Goal: Information Seeking & Learning: Learn about a topic

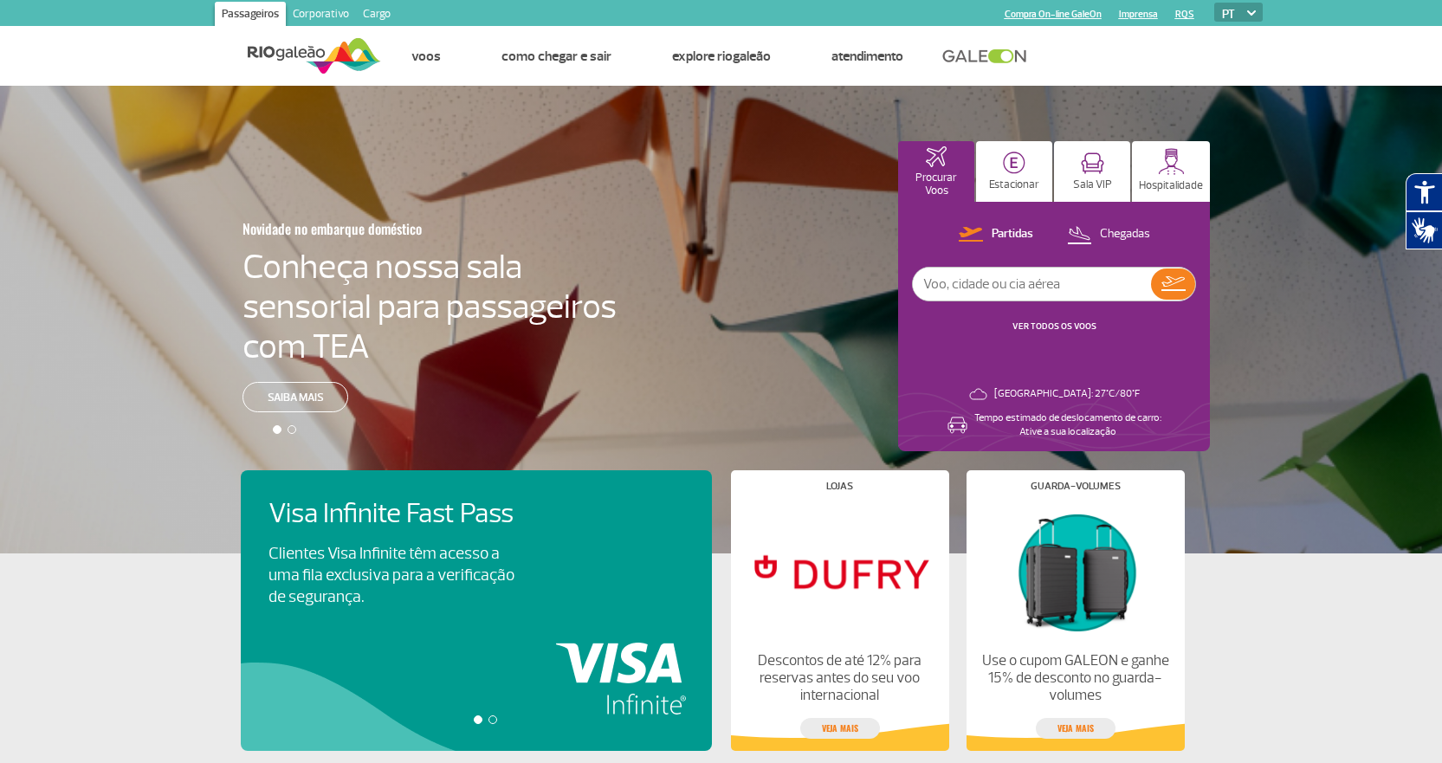
click at [386, 10] on link "Cargo" at bounding box center [377, 16] width 42 height 28
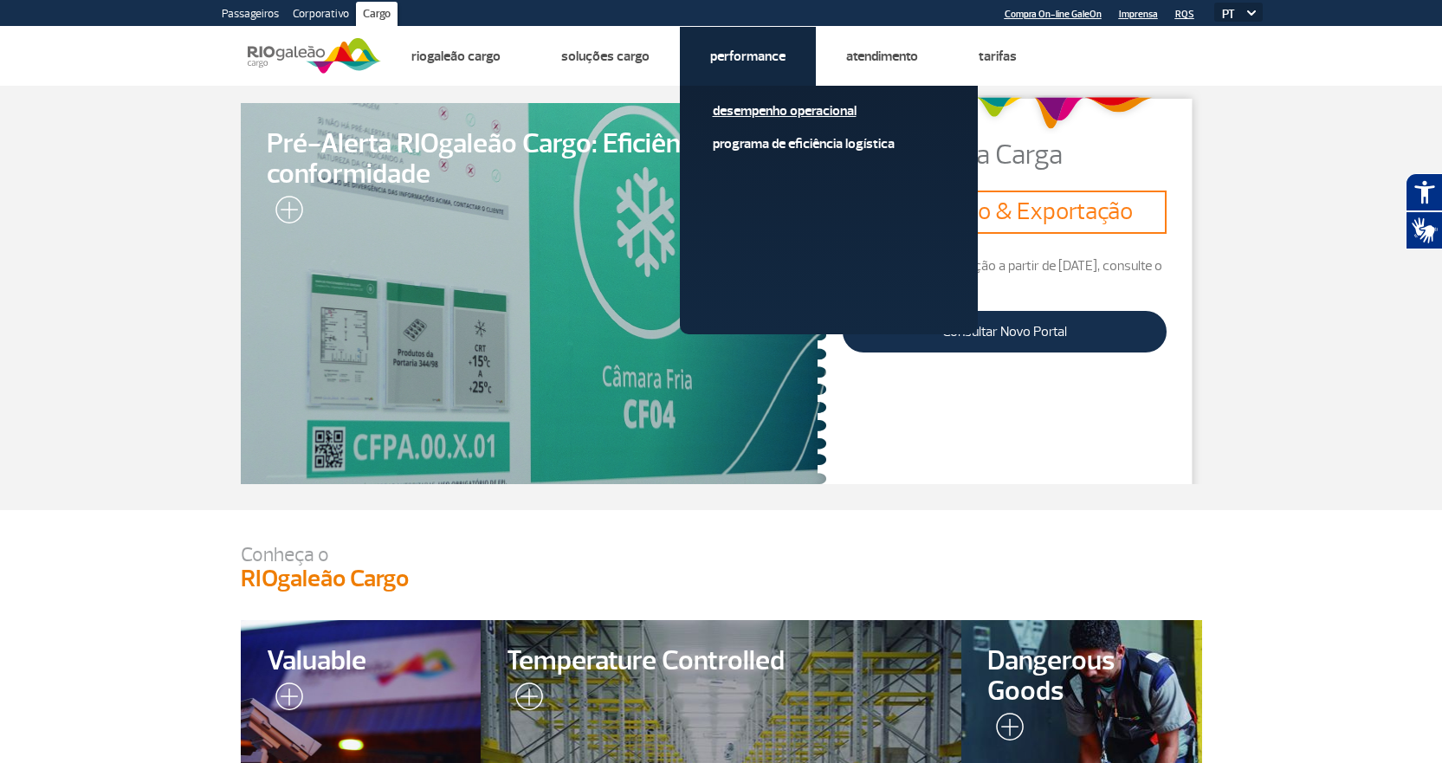
click at [773, 107] on link "Desempenho Operacional" at bounding box center [829, 110] width 232 height 19
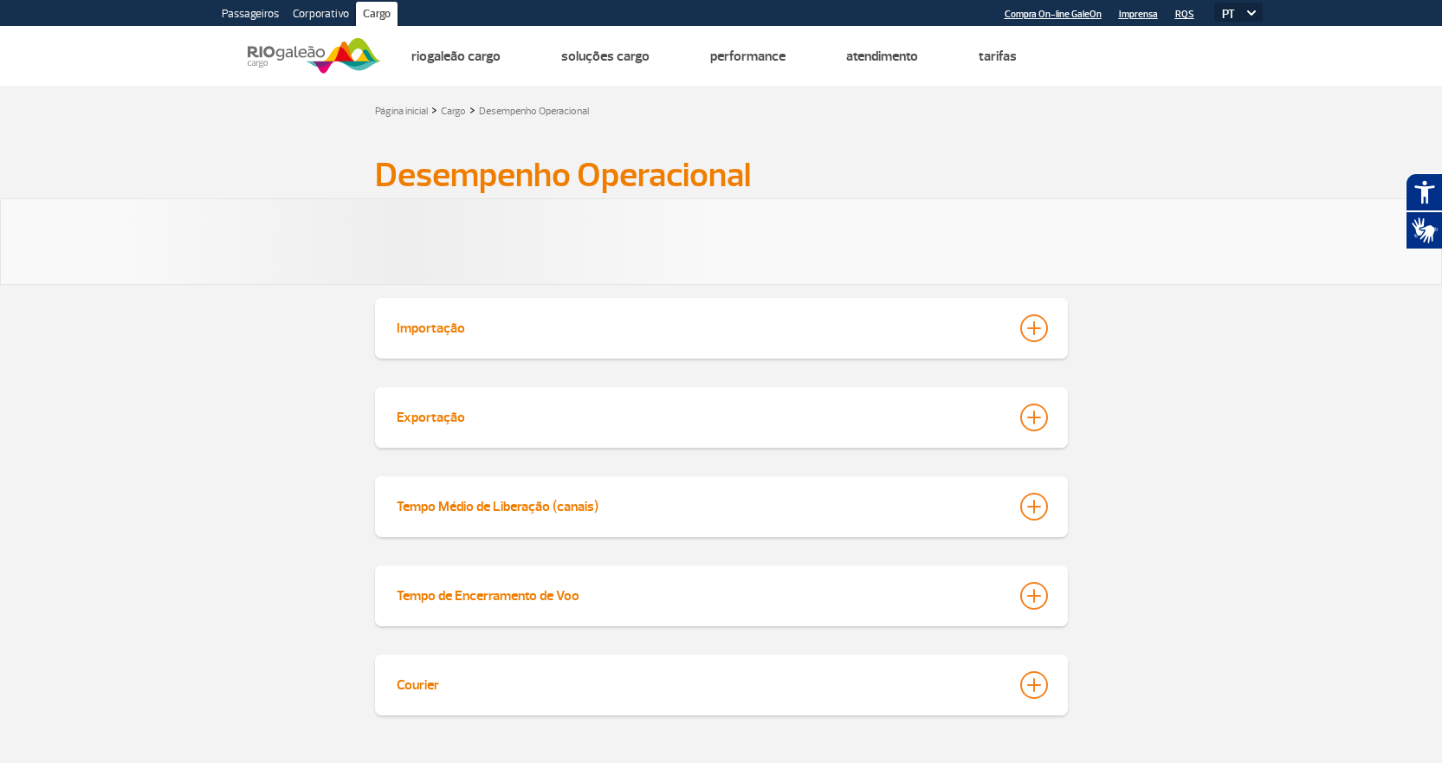
click at [1035, 329] on div at bounding box center [1034, 328] width 28 height 28
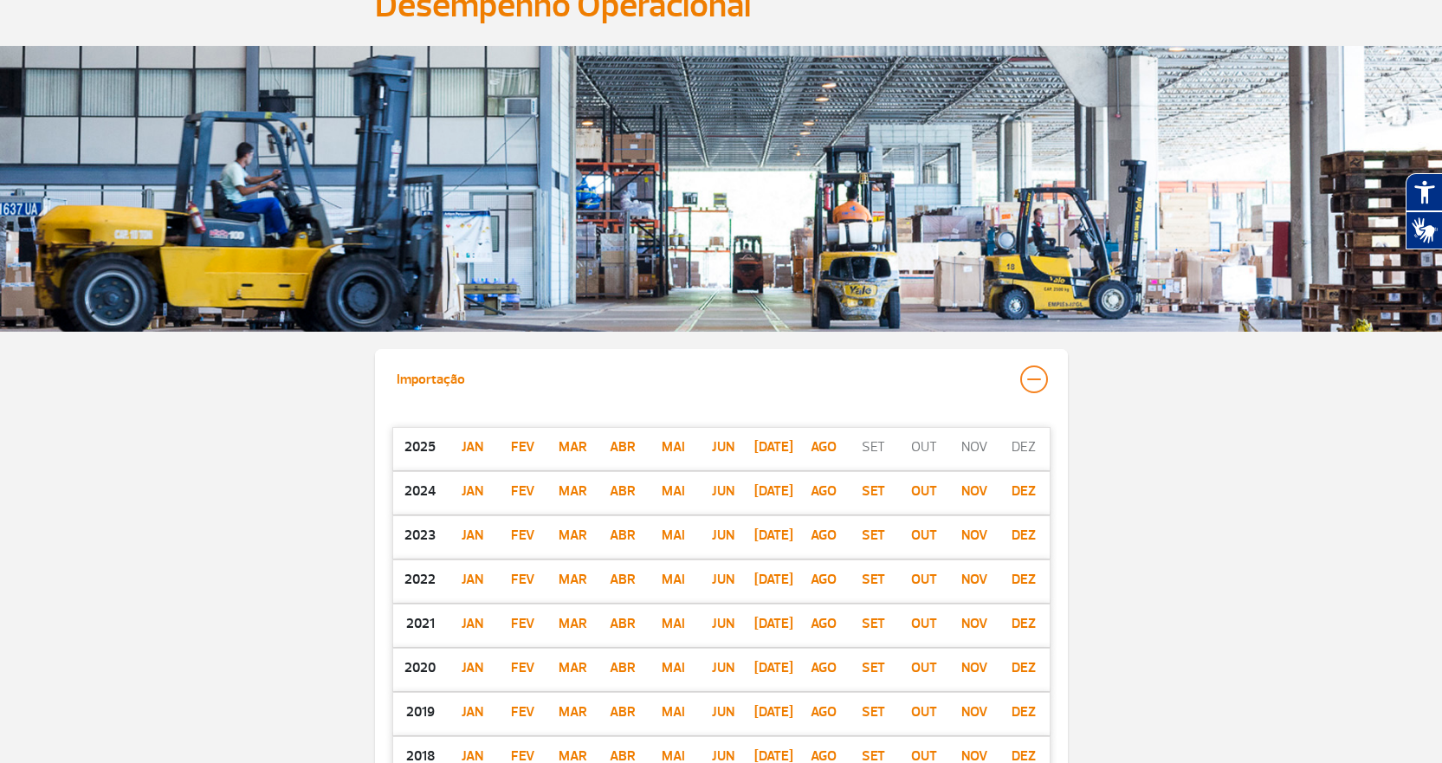
scroll to position [173, 0]
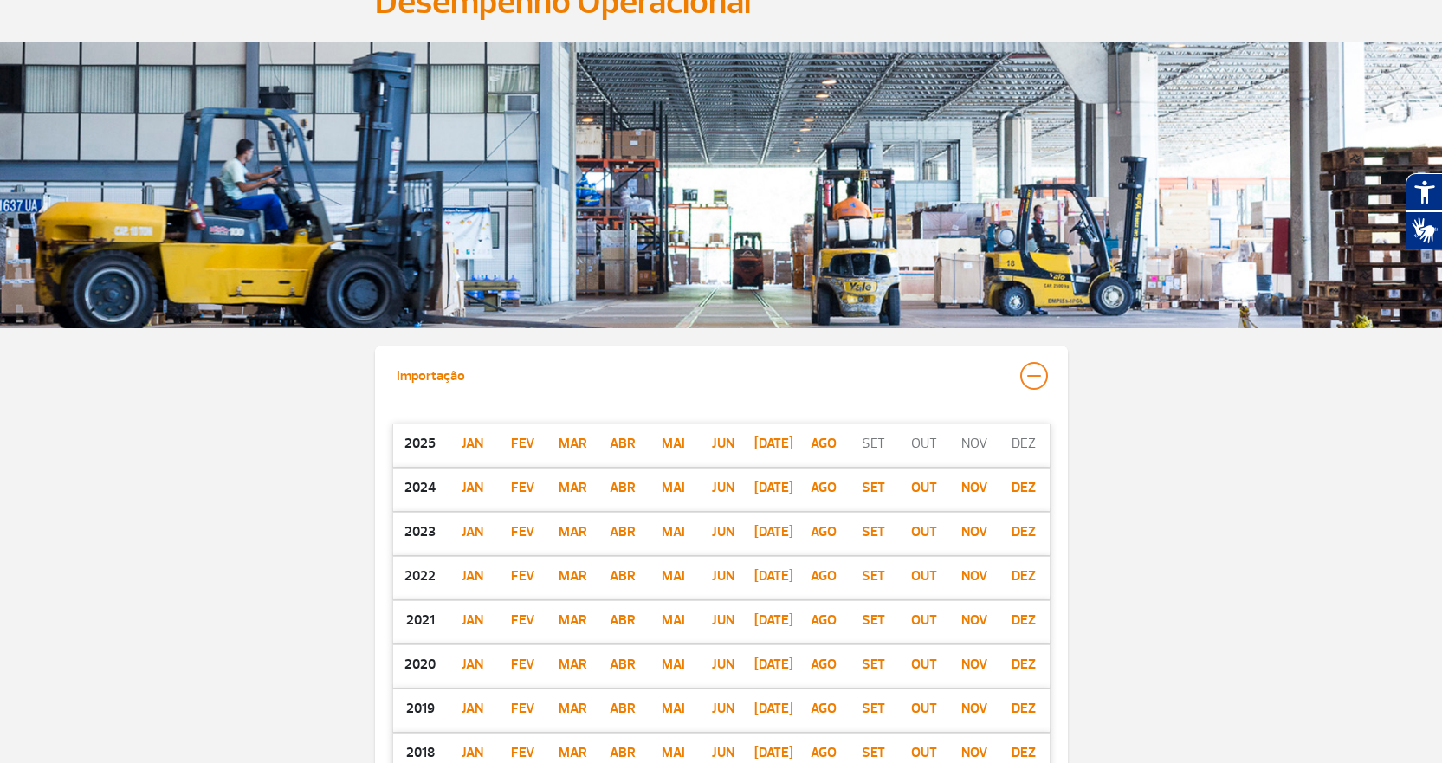
click at [828, 442] on p "ago" at bounding box center [823, 443] width 50 height 21
click at [817, 451] on p "ago" at bounding box center [823, 443] width 50 height 21
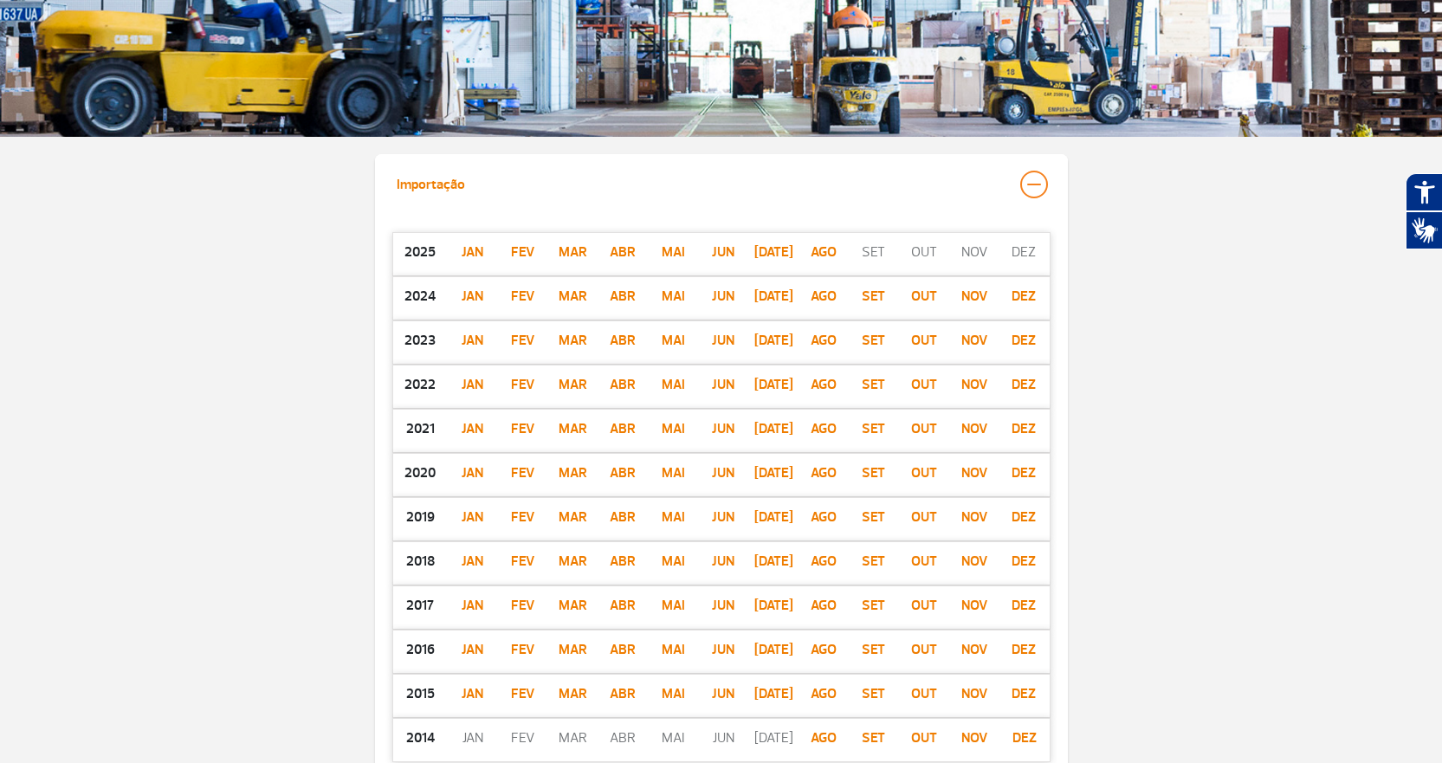
scroll to position [87, 0]
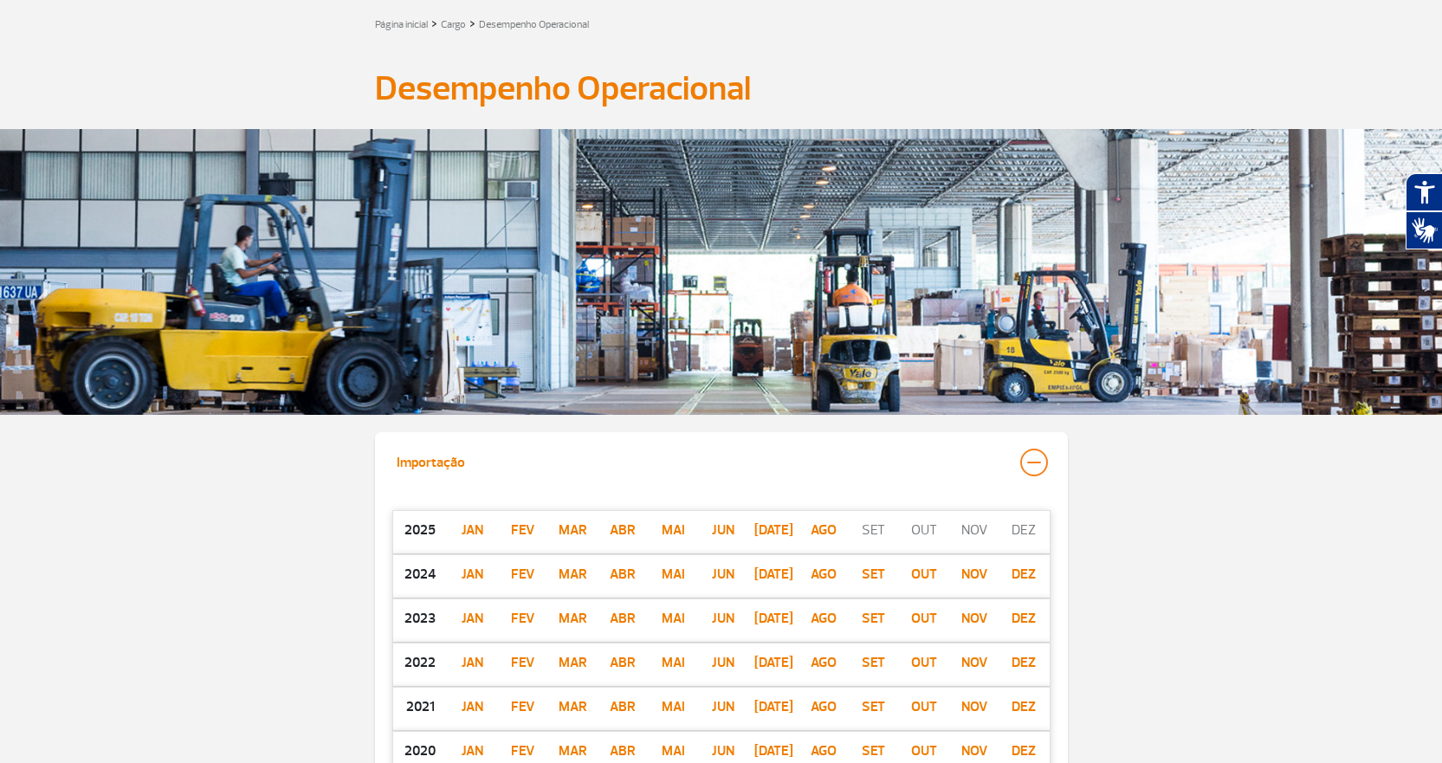
click at [1032, 469] on div at bounding box center [1034, 463] width 28 height 28
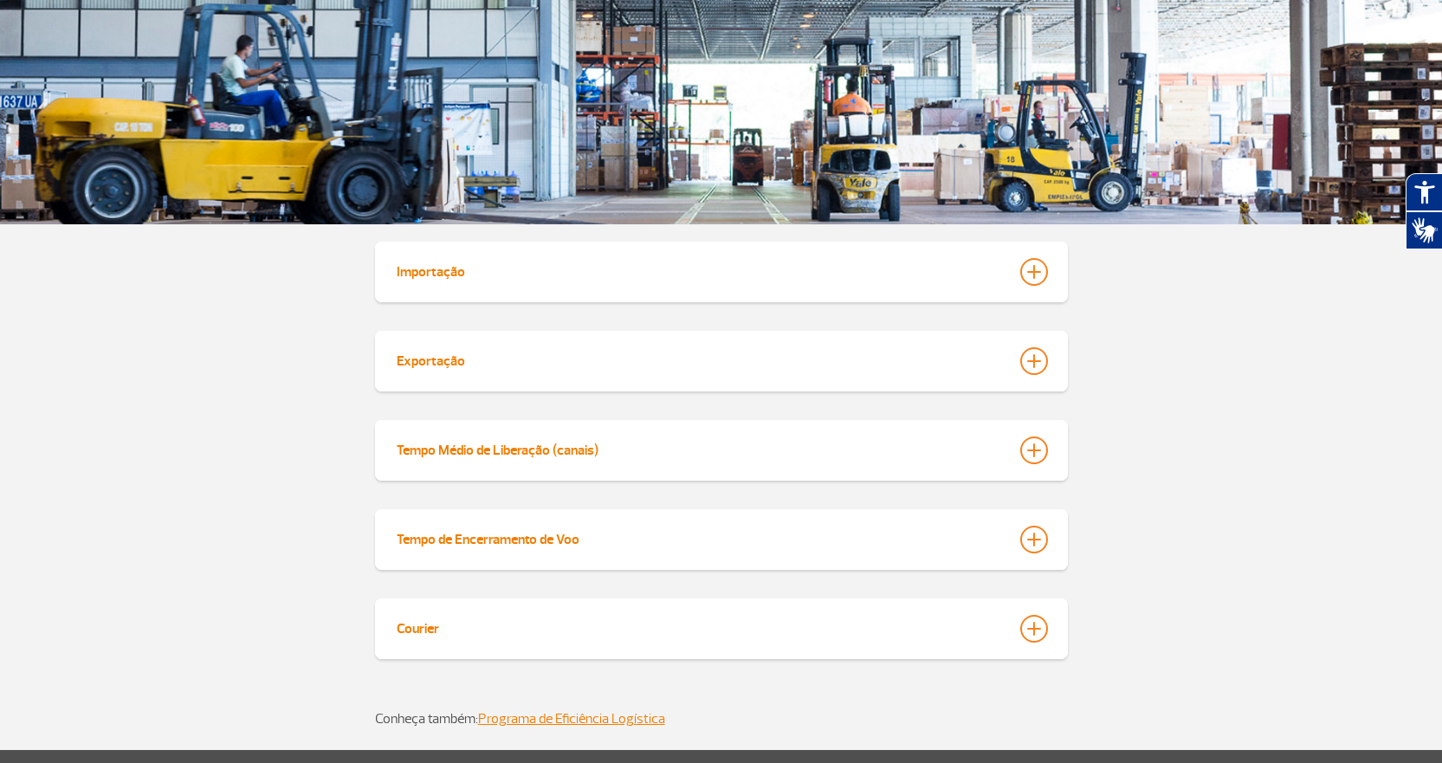
scroll to position [346, 0]
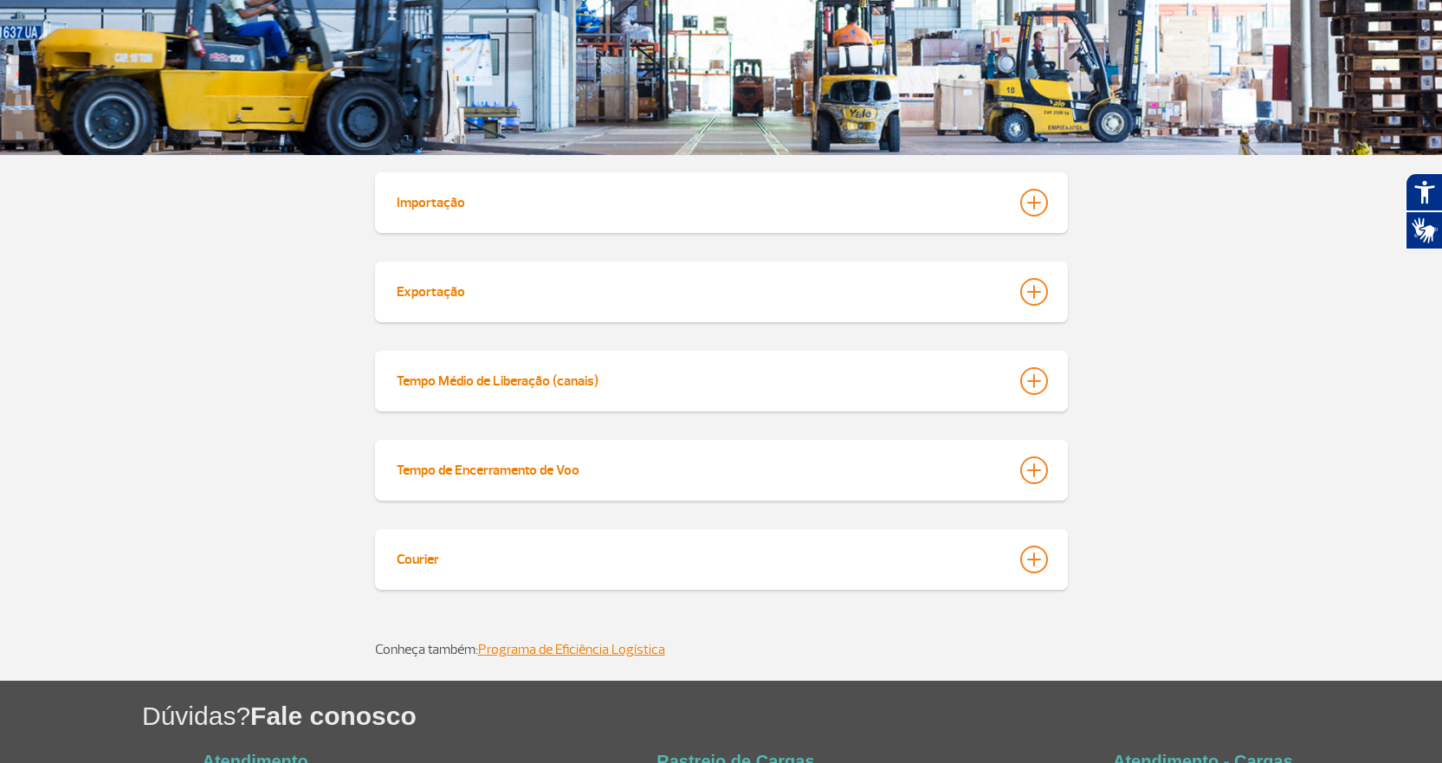
click at [1030, 382] on div at bounding box center [1034, 381] width 28 height 28
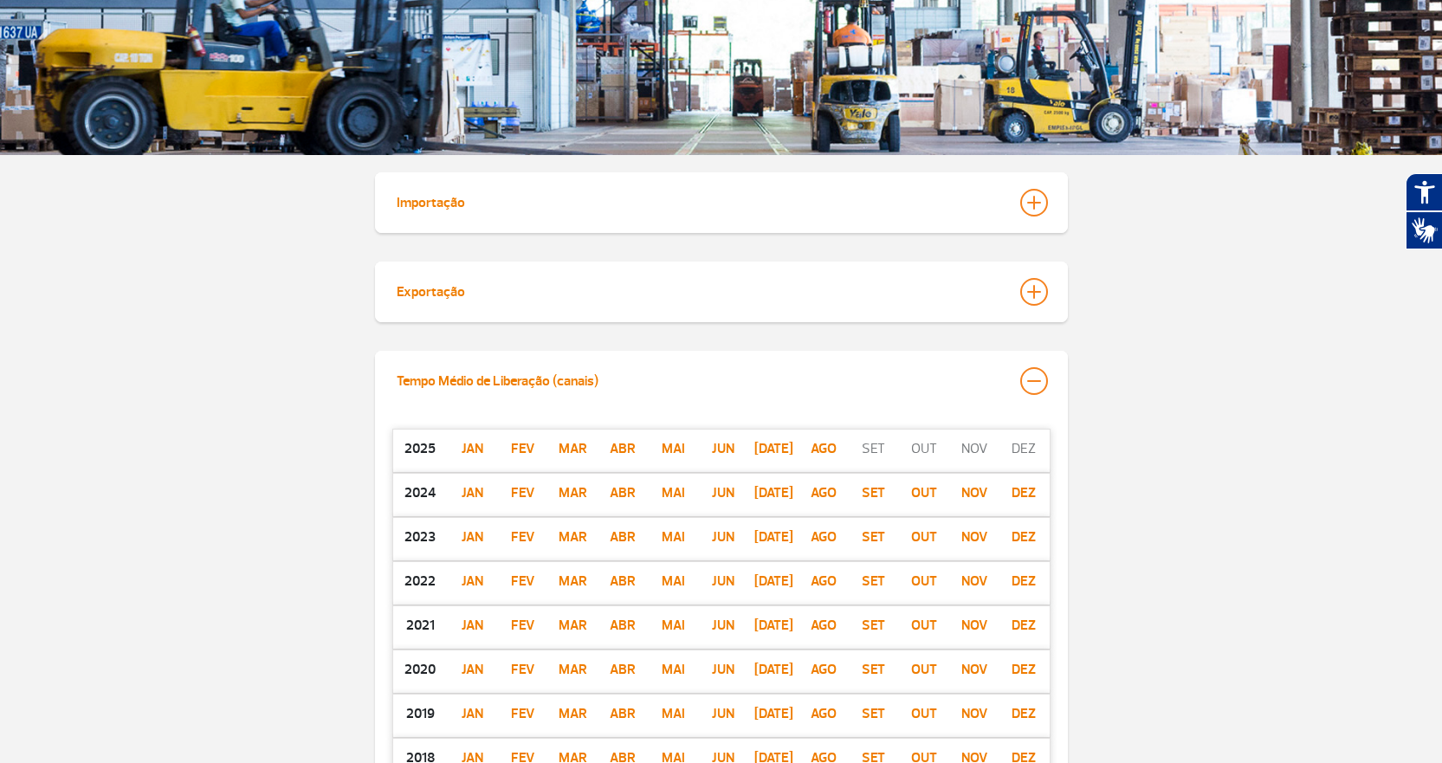
click at [824, 450] on p "ago" at bounding box center [823, 448] width 50 height 21
click at [1037, 373] on div at bounding box center [1034, 381] width 28 height 28
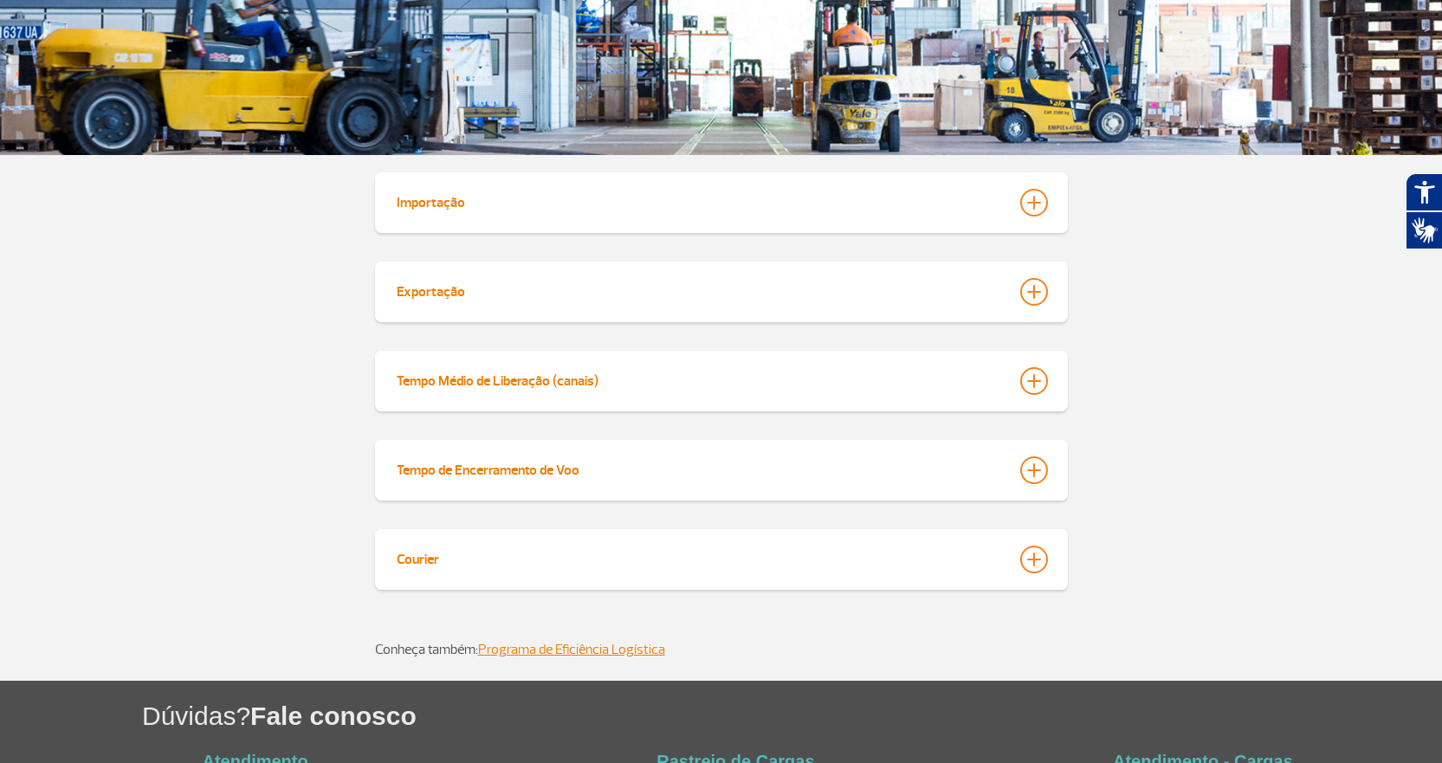
click at [1032, 463] on div at bounding box center [1034, 470] width 28 height 28
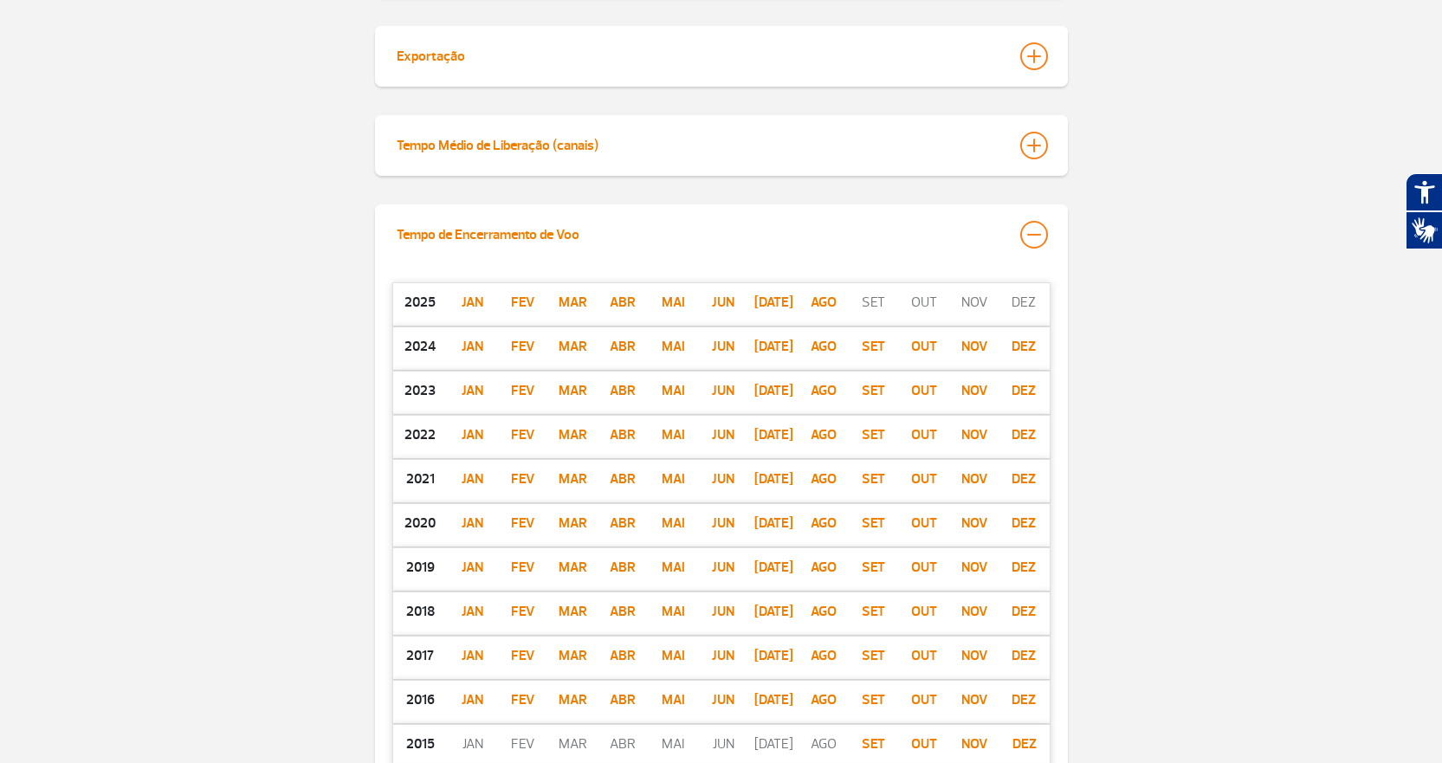
scroll to position [606, 0]
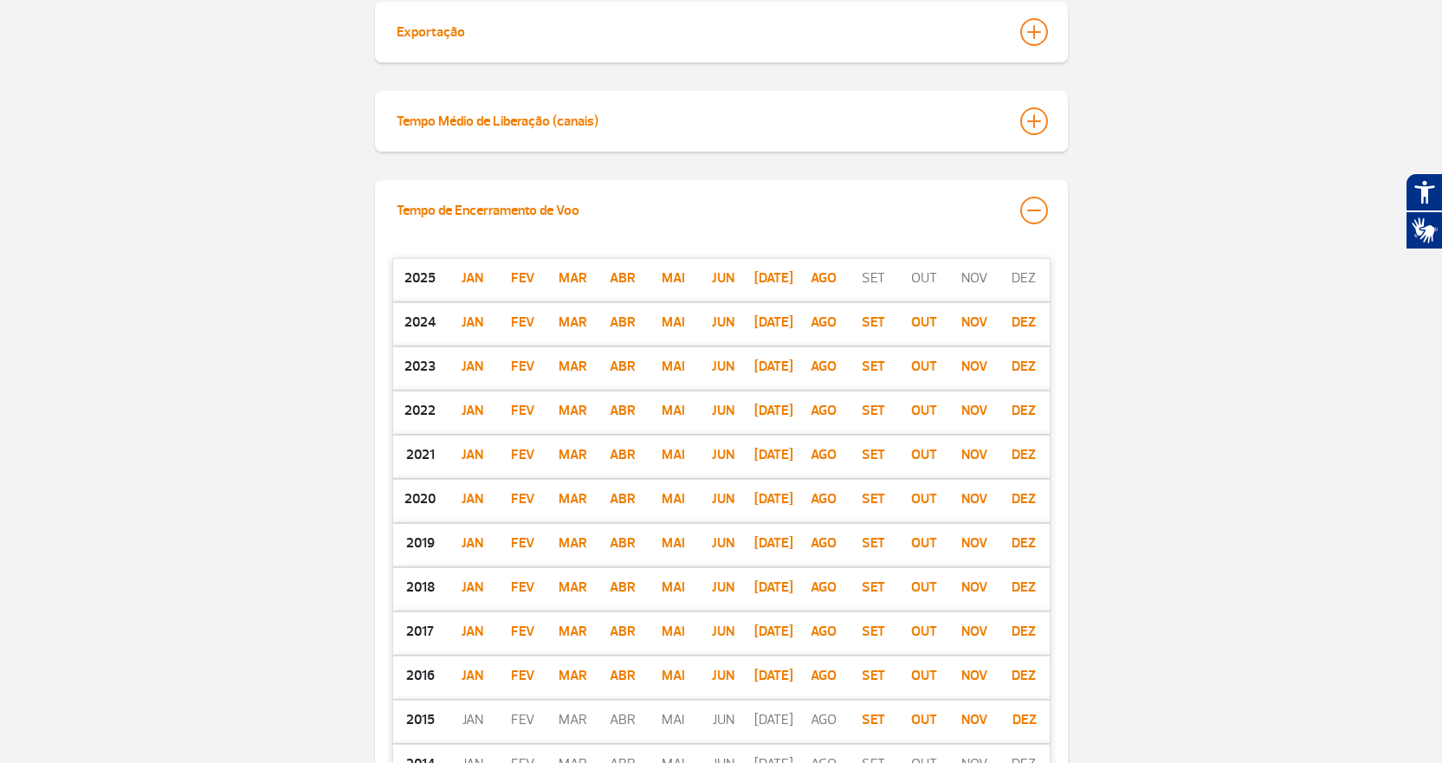
click at [824, 274] on p "ago" at bounding box center [823, 278] width 50 height 21
click at [1026, 209] on div at bounding box center [1034, 211] width 28 height 28
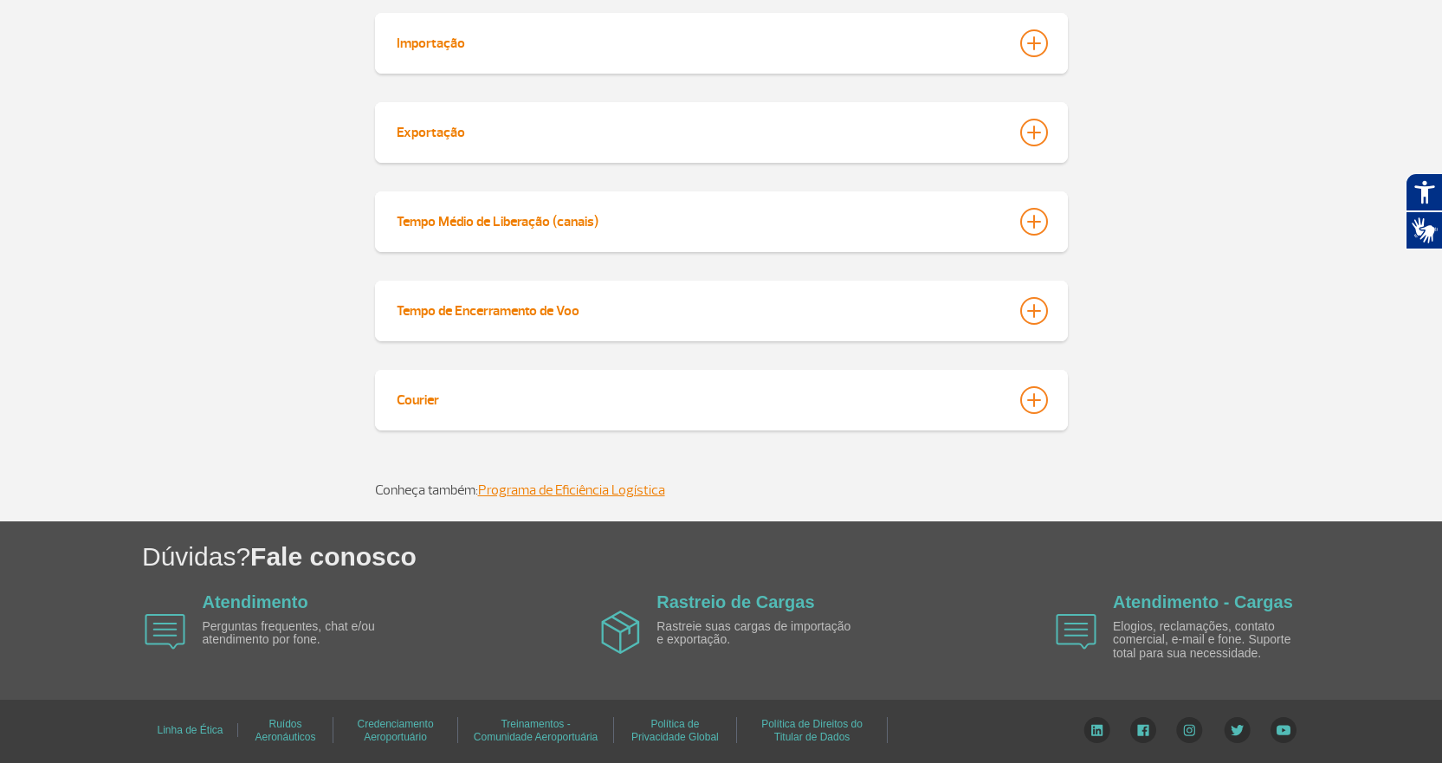
scroll to position [506, 0]
click at [1027, 397] on div at bounding box center [1034, 400] width 28 height 28
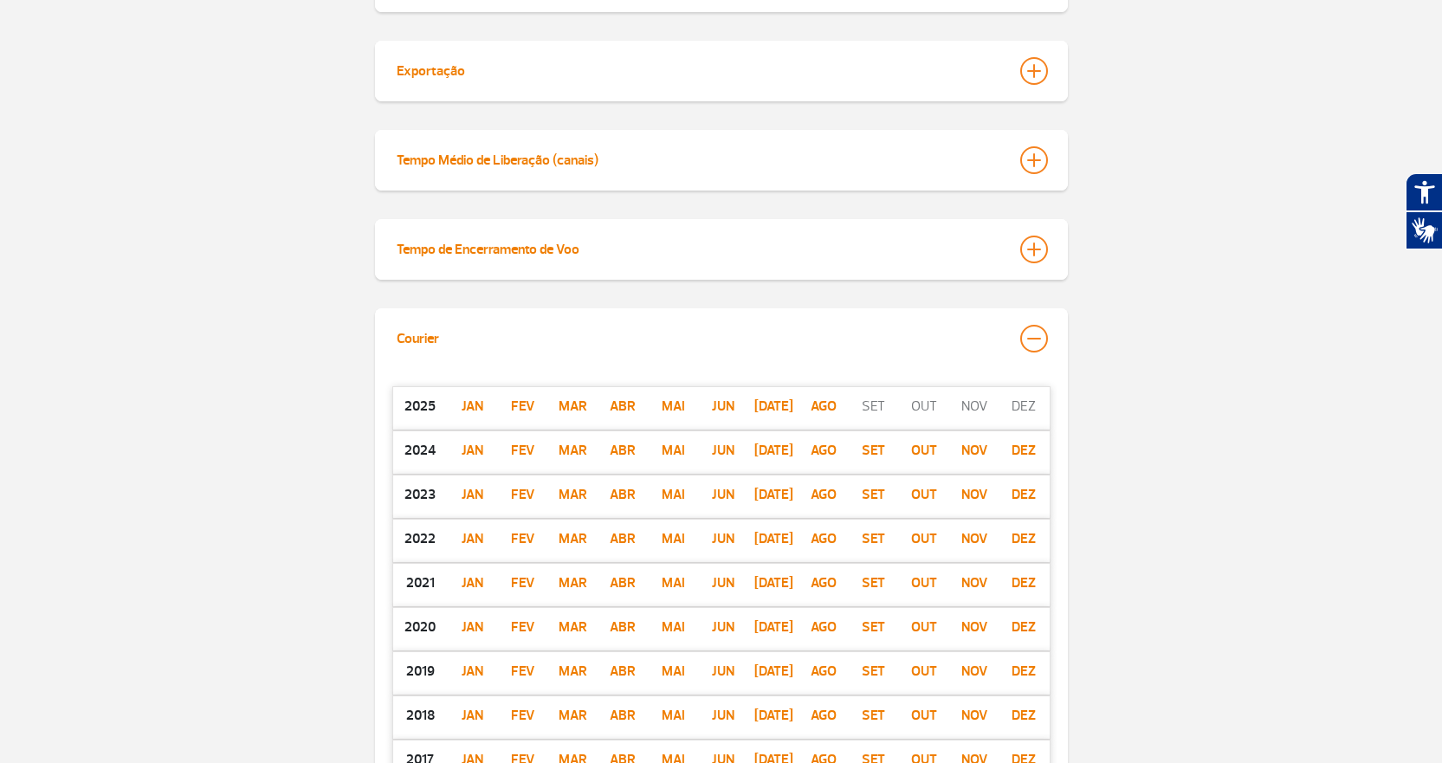
scroll to position [679, 0]
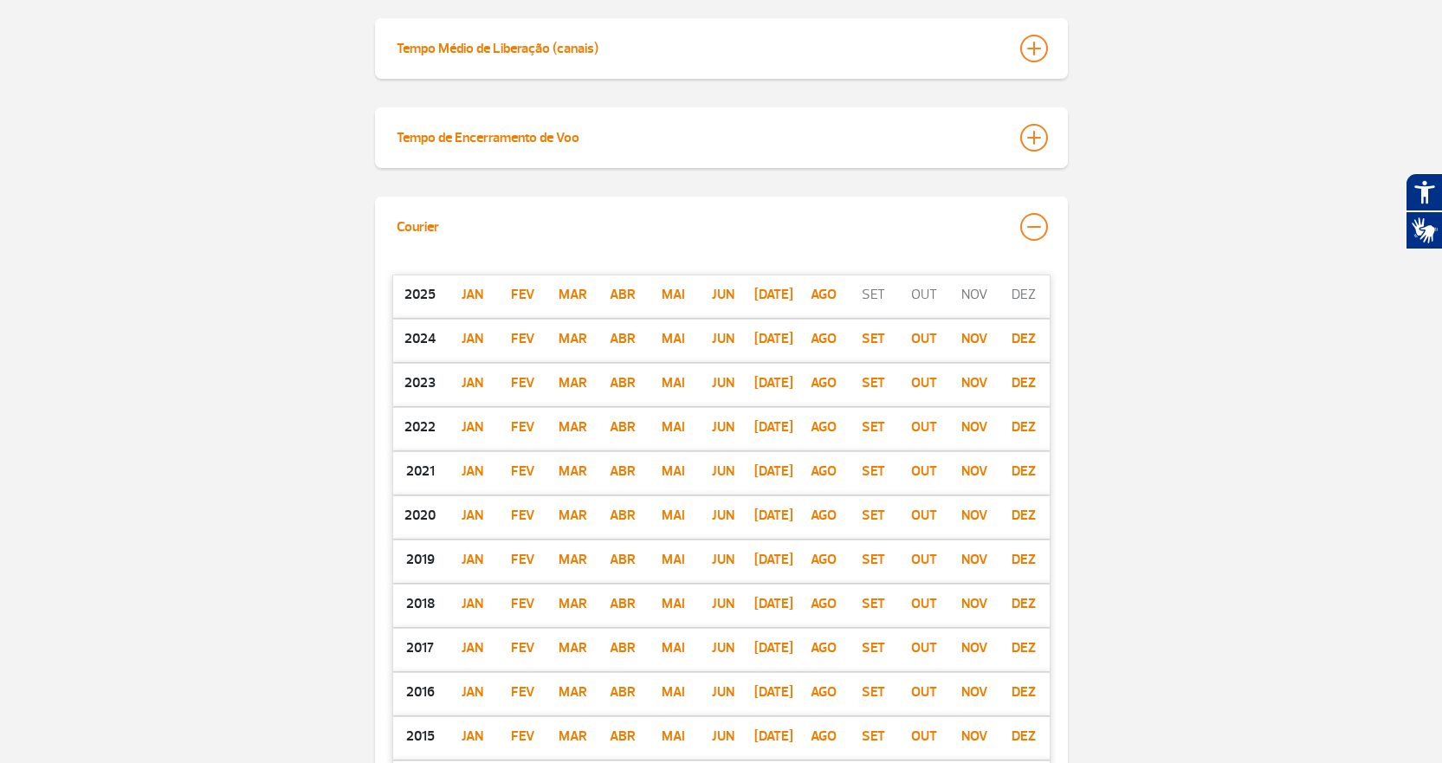
click at [825, 298] on p "ago" at bounding box center [823, 294] width 50 height 21
click at [1039, 223] on div at bounding box center [1034, 227] width 28 height 28
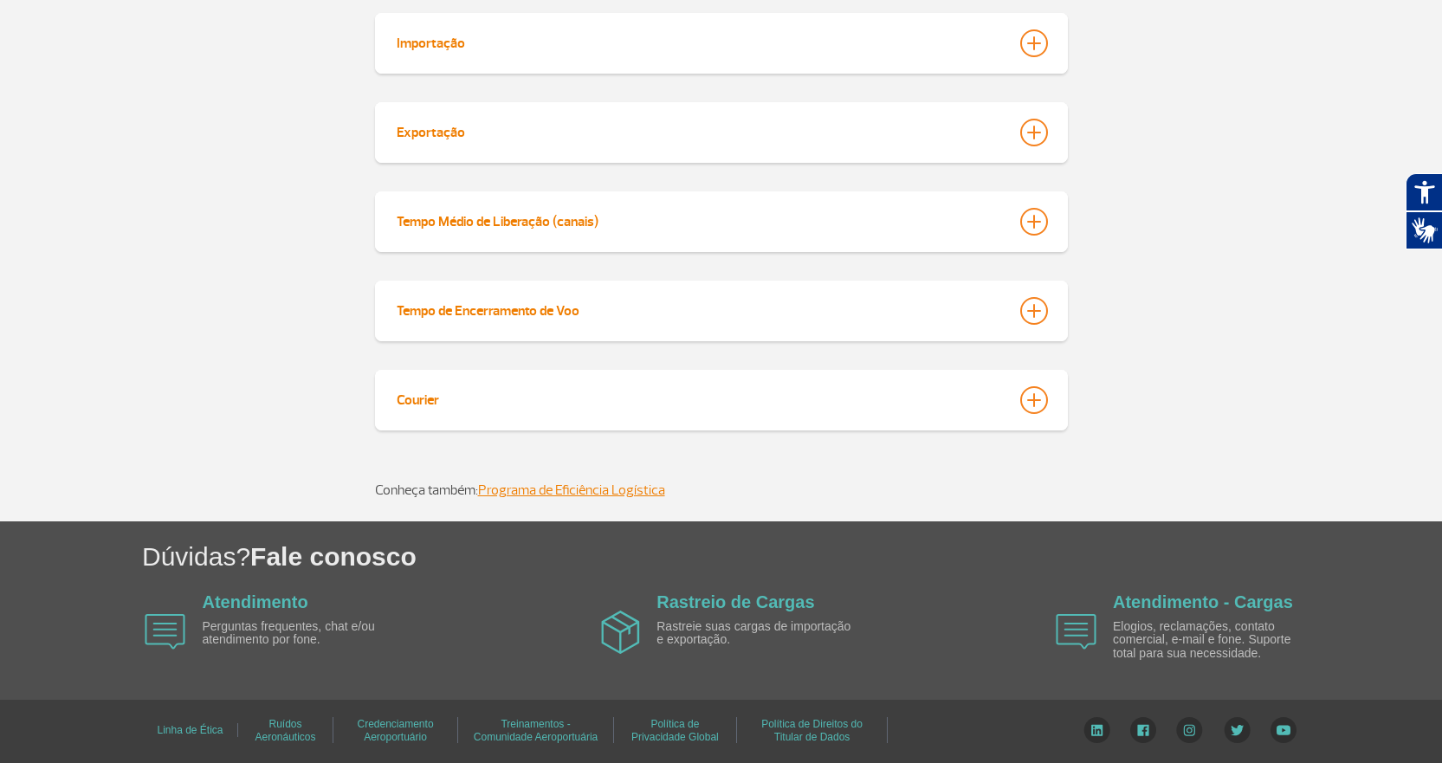
scroll to position [419, 0]
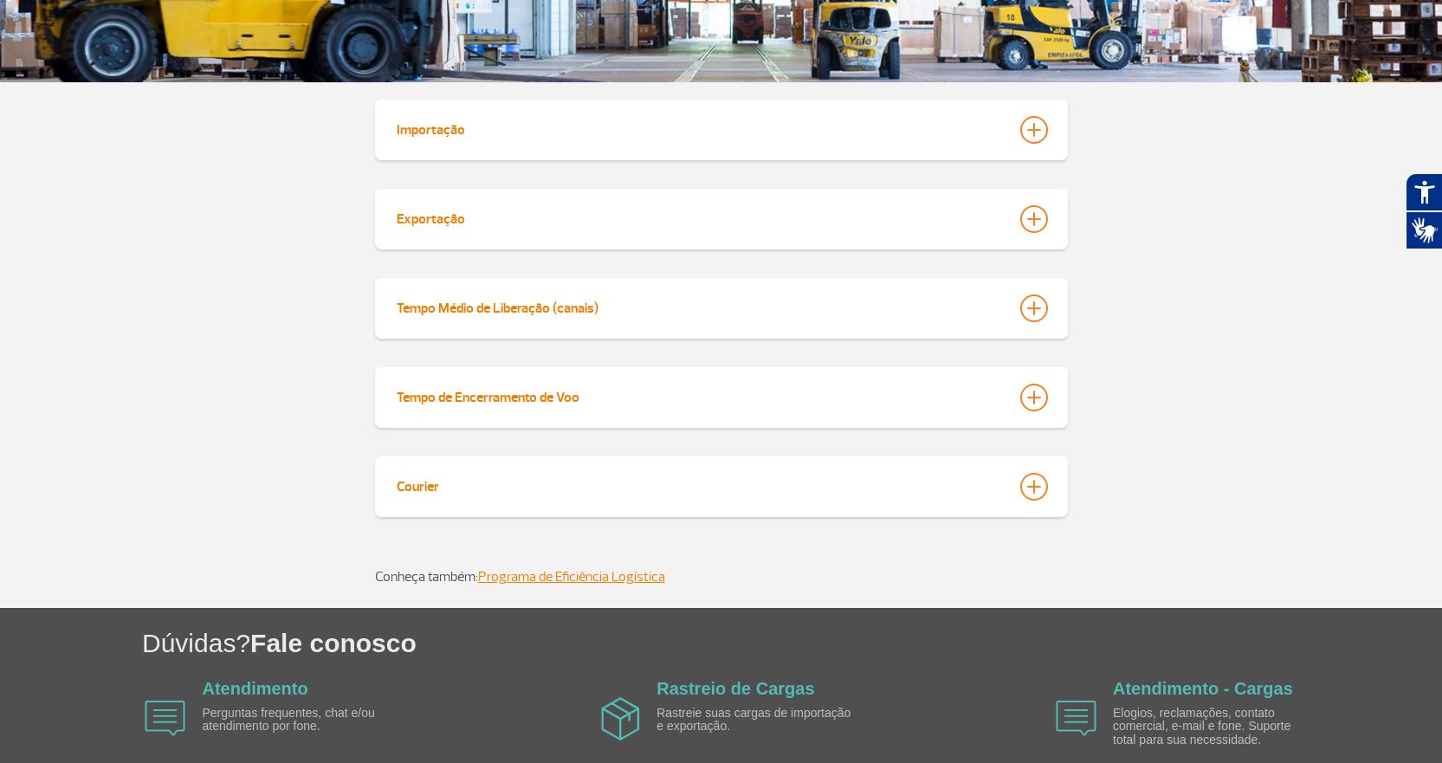
click at [1165, 435] on app-paragraphs "Desempenho Operacional Desempenho Operacional Importação [DATE][PERSON_NAME] Ma…" at bounding box center [721, 161] width 1442 height 893
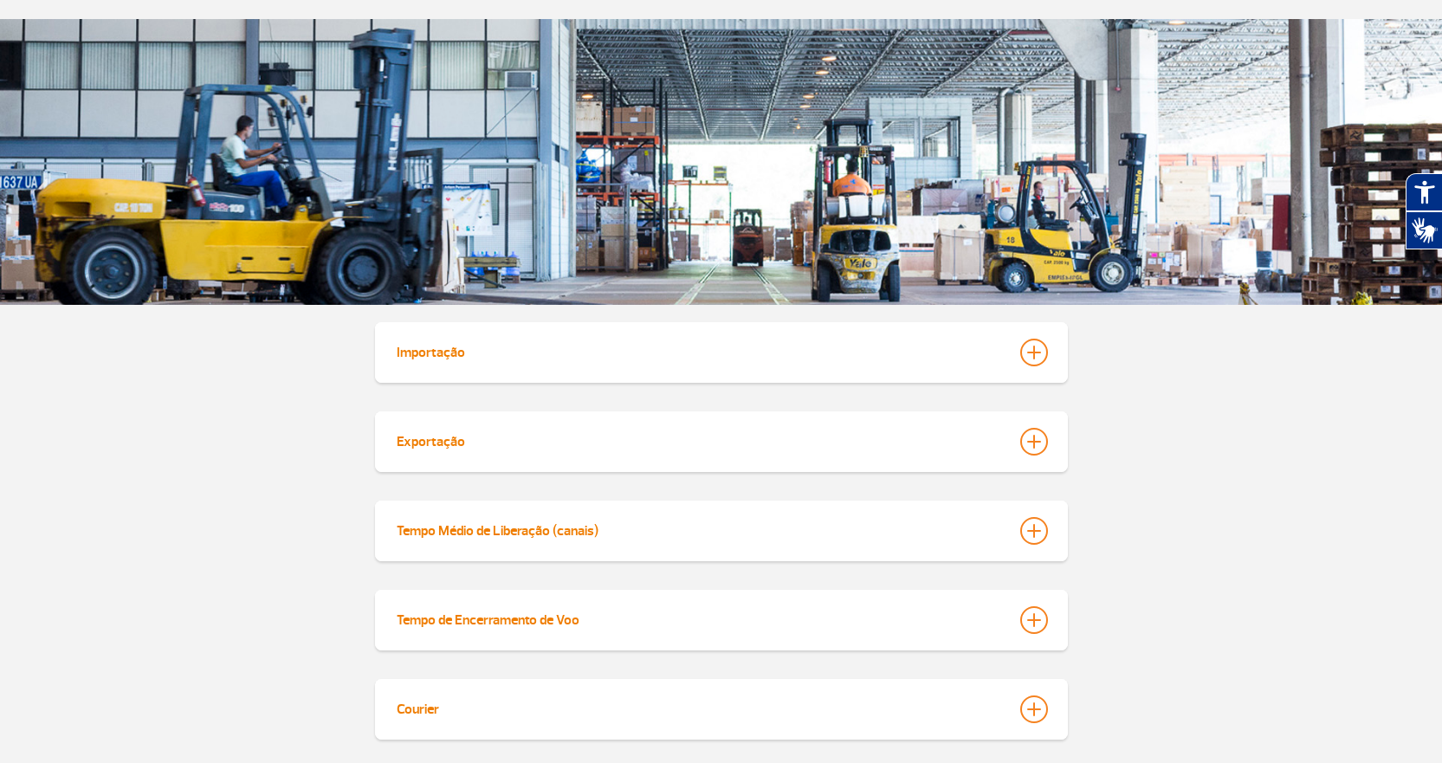
scroll to position [159, 0]
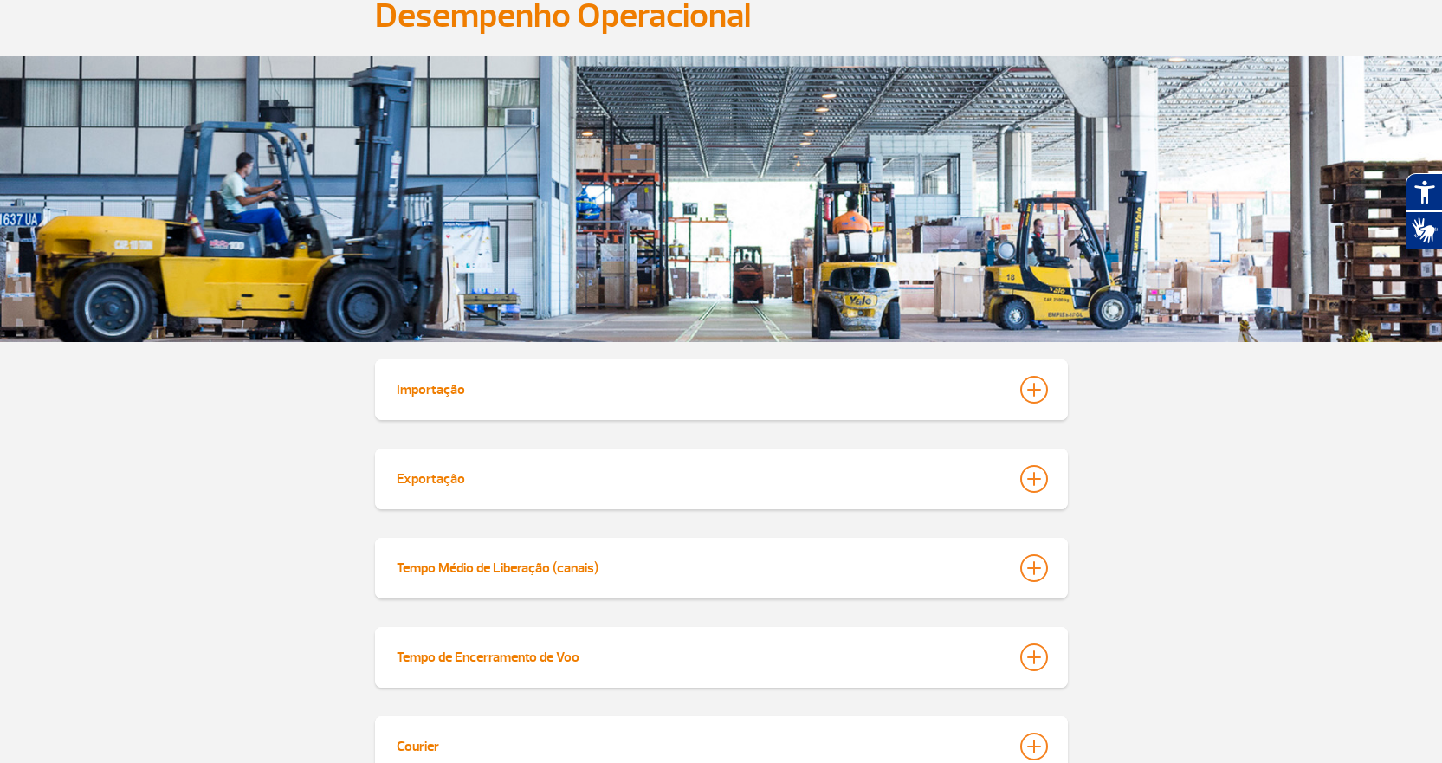
click at [1302, 564] on div "Tempo Médio de Liberação (canais) [DATE][PERSON_NAME] Mar Abr Mai Jun [DATE] ag…" at bounding box center [721, 568] width 1442 height 61
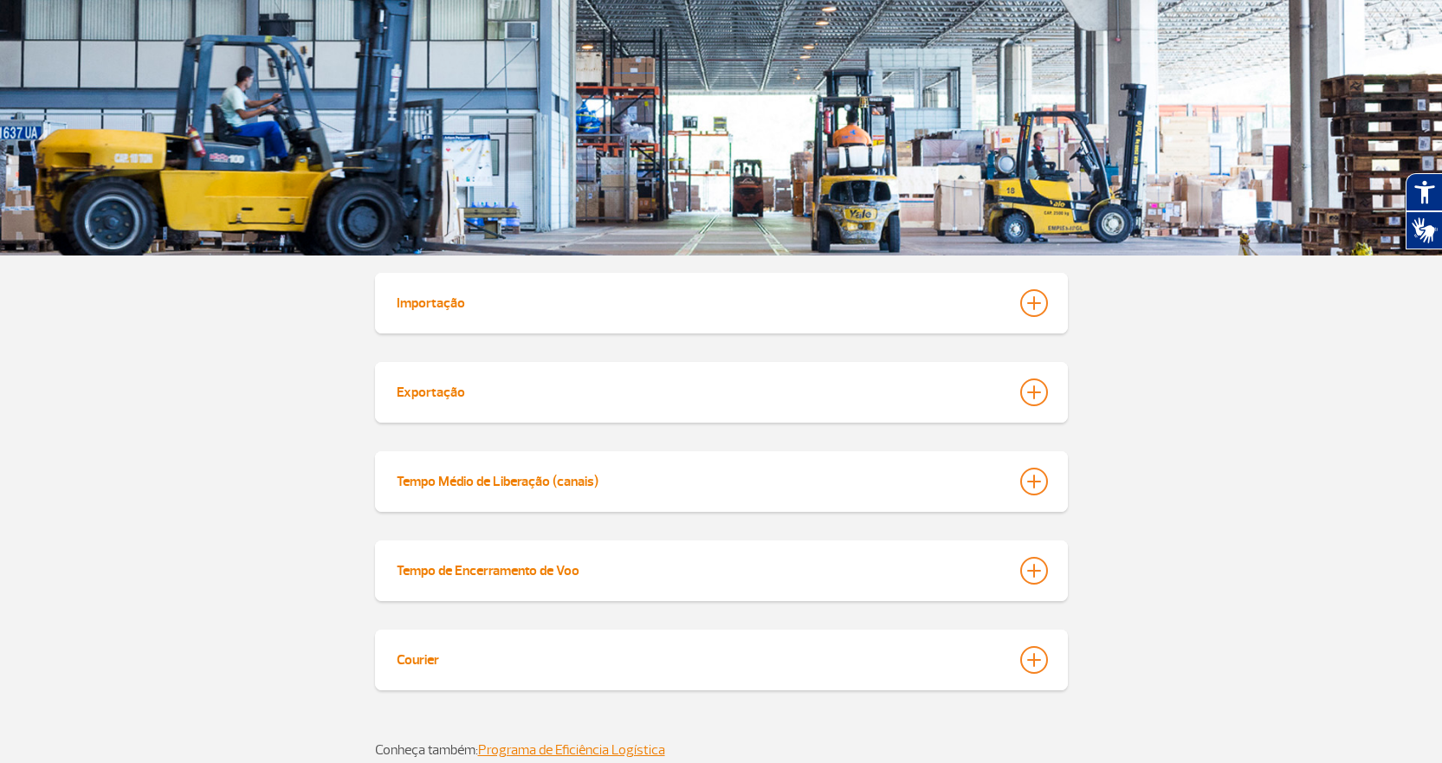
scroll to position [73, 0]
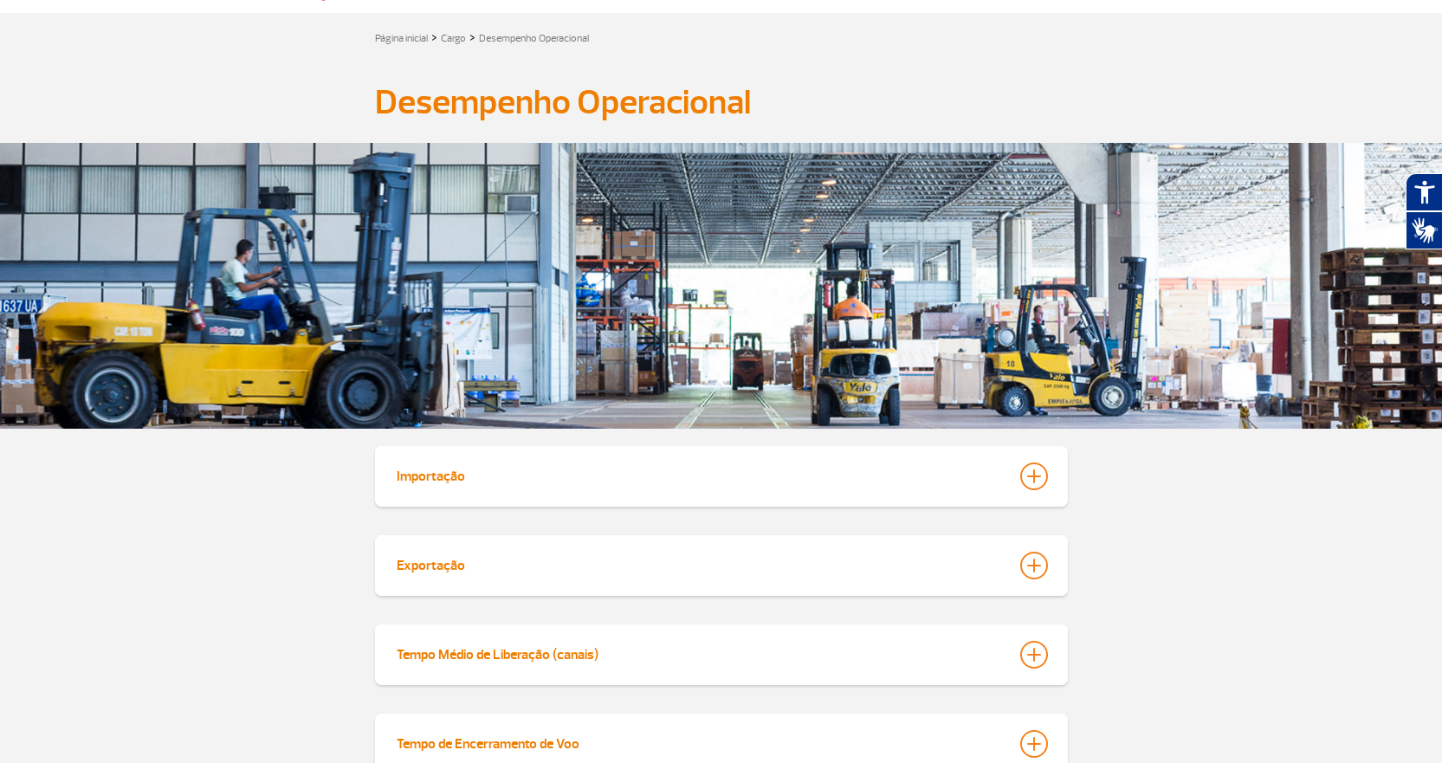
click at [1250, 602] on app-paragraphs "Desempenho Operacional Desempenho Operacional Importação [DATE][PERSON_NAME] Ma…" at bounding box center [721, 507] width 1442 height 893
